Goal: Navigation & Orientation: Find specific page/section

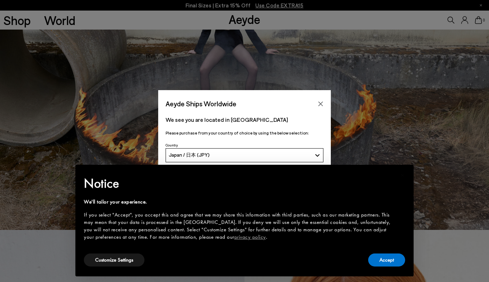
scroll to position [70, 0]
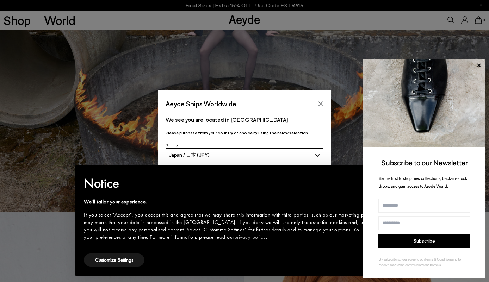
click at [479, 65] on icon at bounding box center [479, 65] width 4 height 4
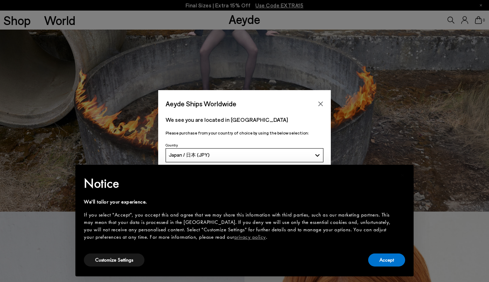
click at [319, 103] on icon "Close" at bounding box center [321, 104] width 6 height 6
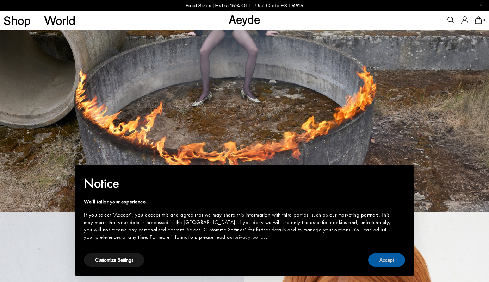
click at [378, 258] on button "Accept" at bounding box center [386, 259] width 37 height 13
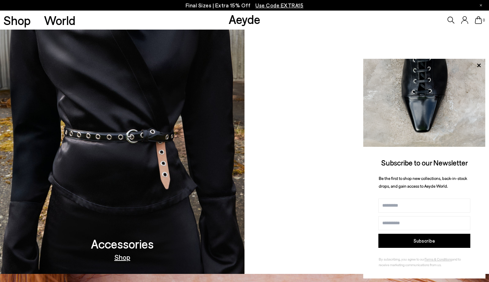
scroll to position [774, 0]
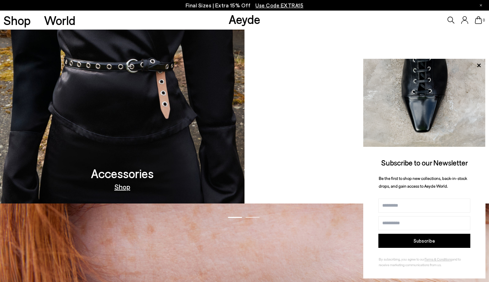
click at [478, 64] on icon at bounding box center [478, 65] width 9 height 9
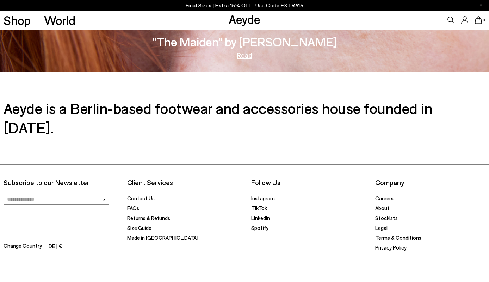
scroll to position [1181, 0]
click at [381, 214] on link "Stockists" at bounding box center [386, 217] width 23 height 6
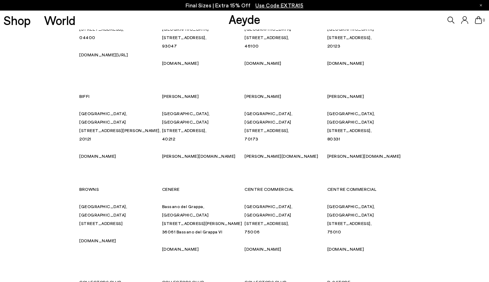
scroll to position [1056, 0]
